Goal: Task Accomplishment & Management: Manage account settings

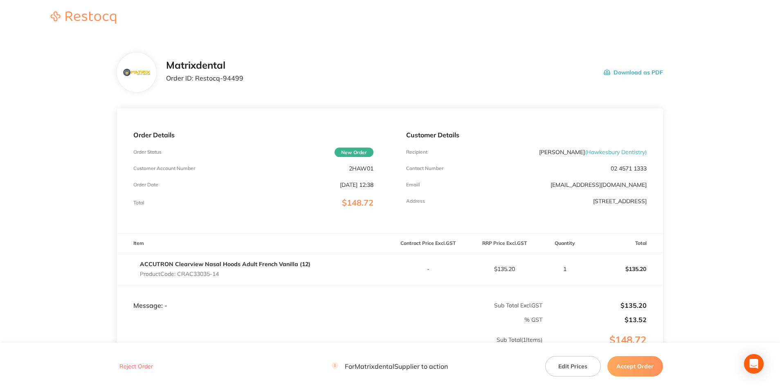
click at [571, 364] on button "Edit Prices" at bounding box center [573, 366] width 56 height 20
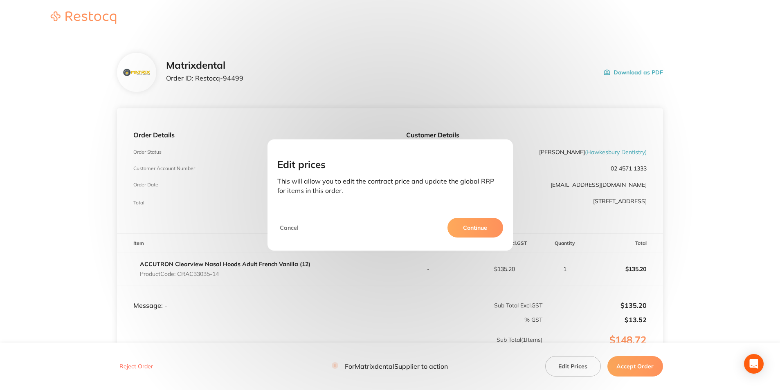
click at [463, 225] on button "Continue" at bounding box center [475, 228] width 56 height 20
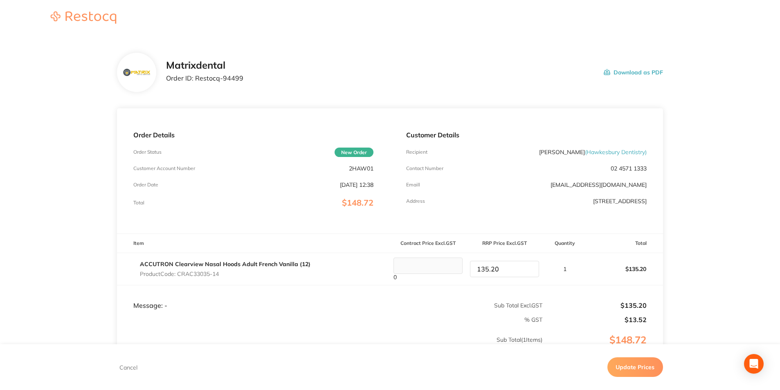
click at [455, 270] on tr "ACCUTRON Clearview Nasal Hoods Adult French Vanilla (12) Product Code: CRAC3303…" at bounding box center [390, 269] width 546 height 32
type input "140.40"
click at [599, 269] on p "$135.20" at bounding box center [625, 269] width 76 height 20
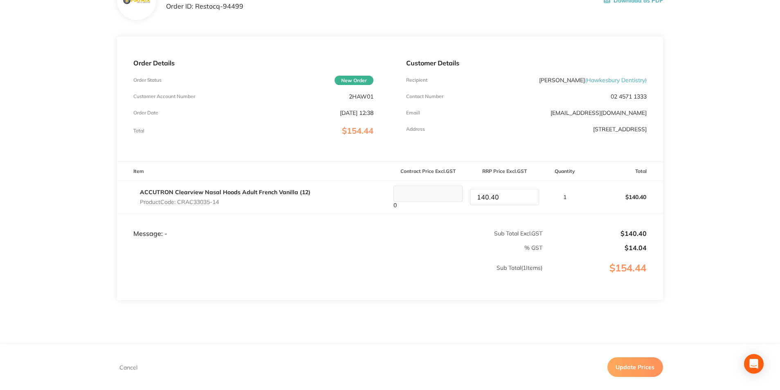
scroll to position [82, 0]
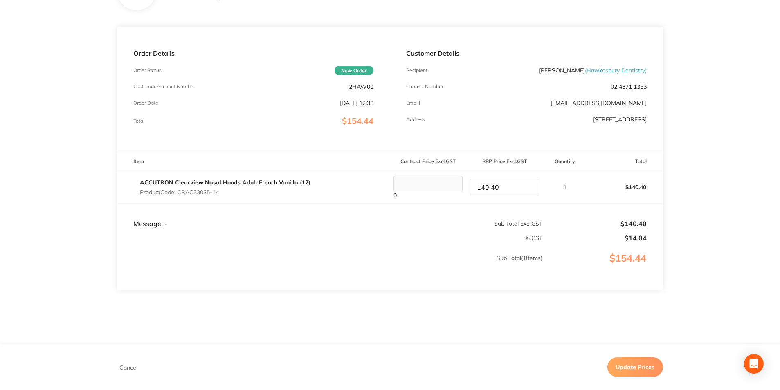
click at [641, 369] on button "Update Prices" at bounding box center [635, 367] width 56 height 20
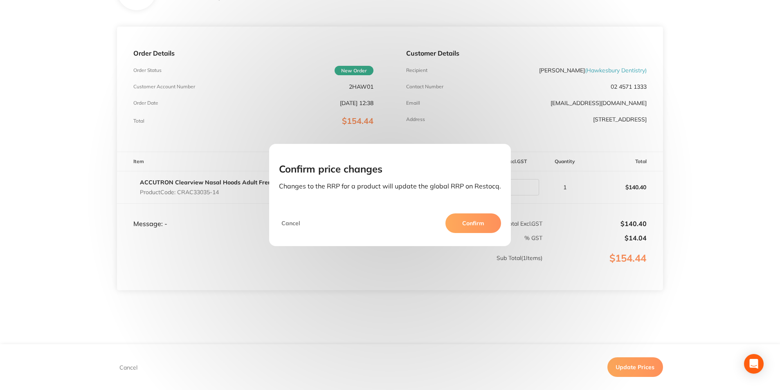
click at [466, 219] on button "Confirm" at bounding box center [473, 223] width 56 height 20
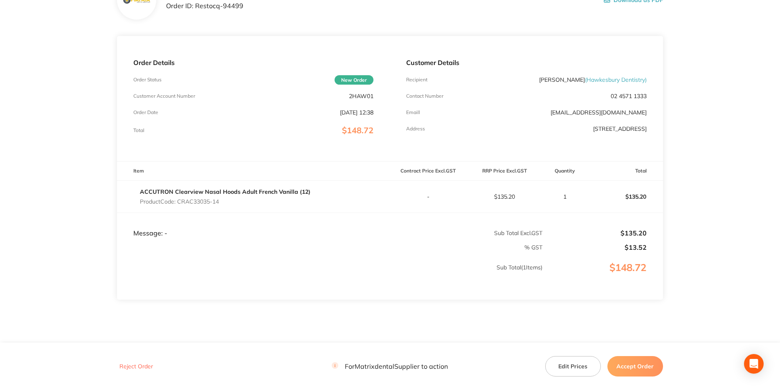
scroll to position [95, 0]
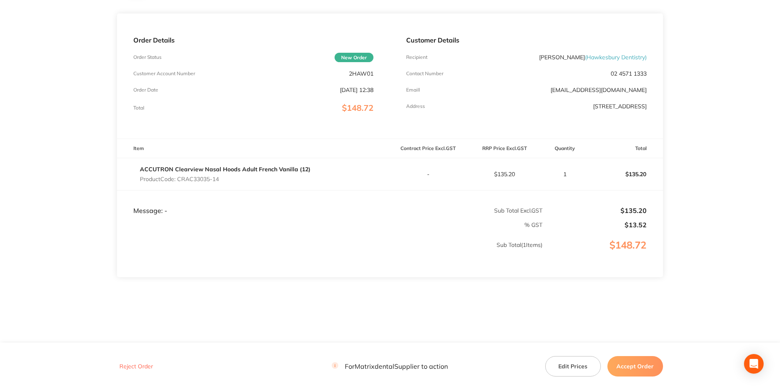
click at [646, 364] on button "Accept Order" at bounding box center [635, 366] width 56 height 20
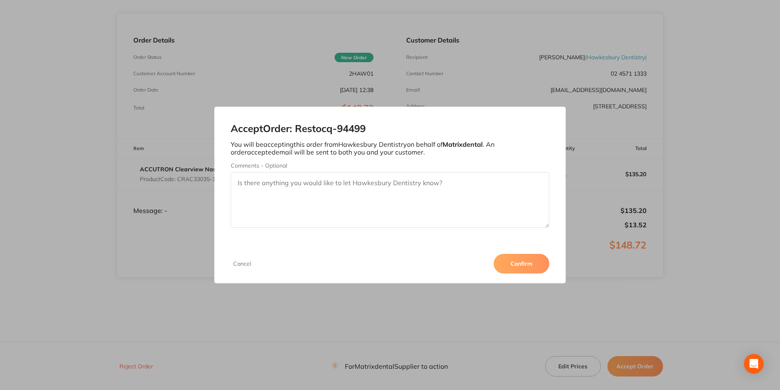
click at [358, 187] on textarea "Comments - Optional" at bounding box center [390, 200] width 318 height 56
type textarea "Thank you"
click at [527, 265] on button "Confirm" at bounding box center [522, 264] width 56 height 20
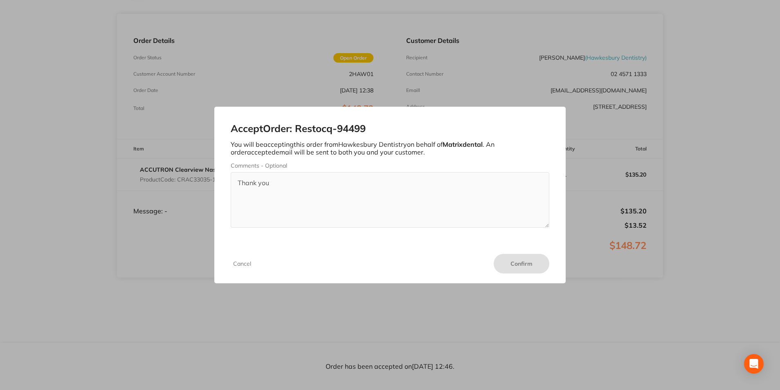
scroll to position [94, 0]
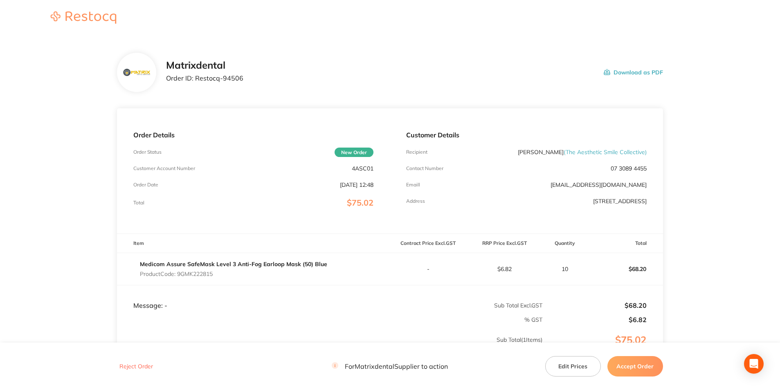
click at [628, 367] on button "Accept Order" at bounding box center [635, 366] width 56 height 20
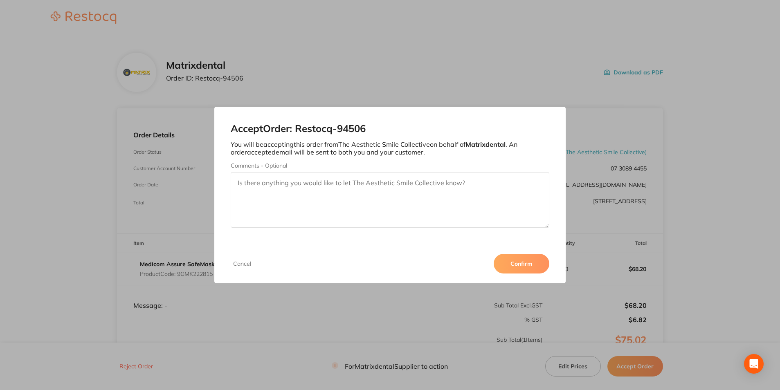
click at [322, 184] on textarea "Comments - Optional" at bounding box center [390, 200] width 318 height 56
type textarea "thank you"
click at [513, 263] on button "Confirm" at bounding box center [522, 264] width 56 height 20
